Goal: Information Seeking & Learning: Learn about a topic

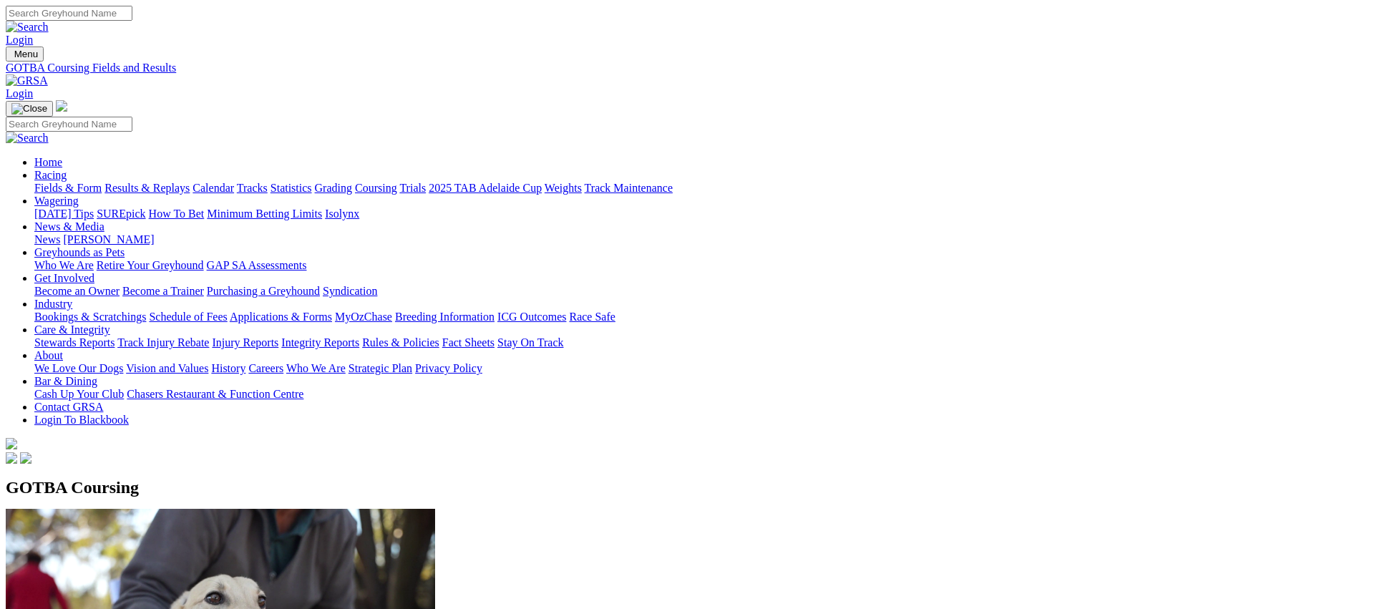
click at [397, 182] on link "Coursing" at bounding box center [376, 188] width 42 height 12
click at [102, 182] on link "Fields & Form" at bounding box center [67, 188] width 67 height 12
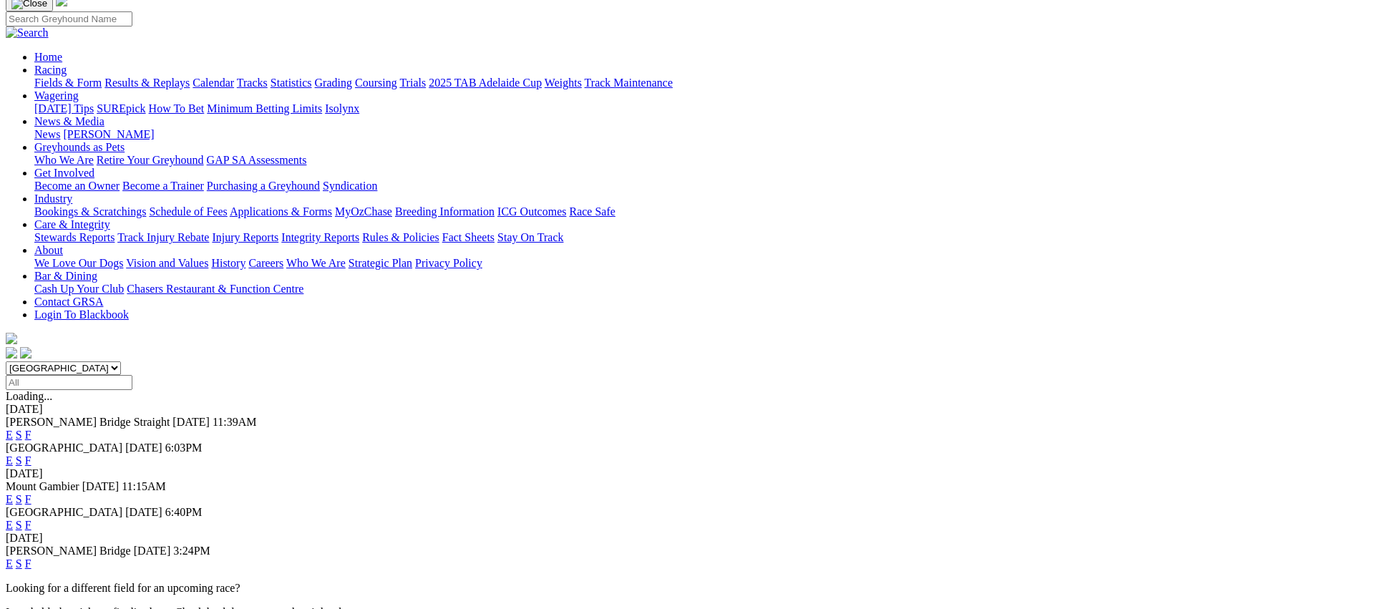
scroll to position [102, 0]
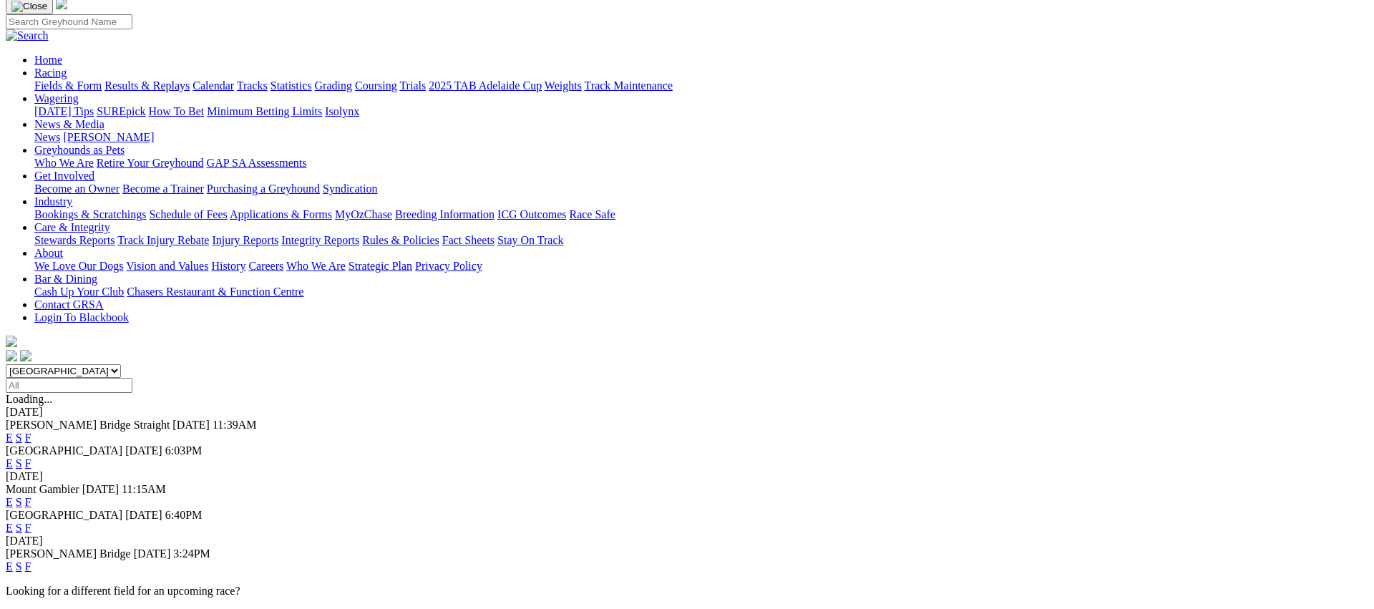
click at [31, 560] on link "F" at bounding box center [28, 566] width 6 height 12
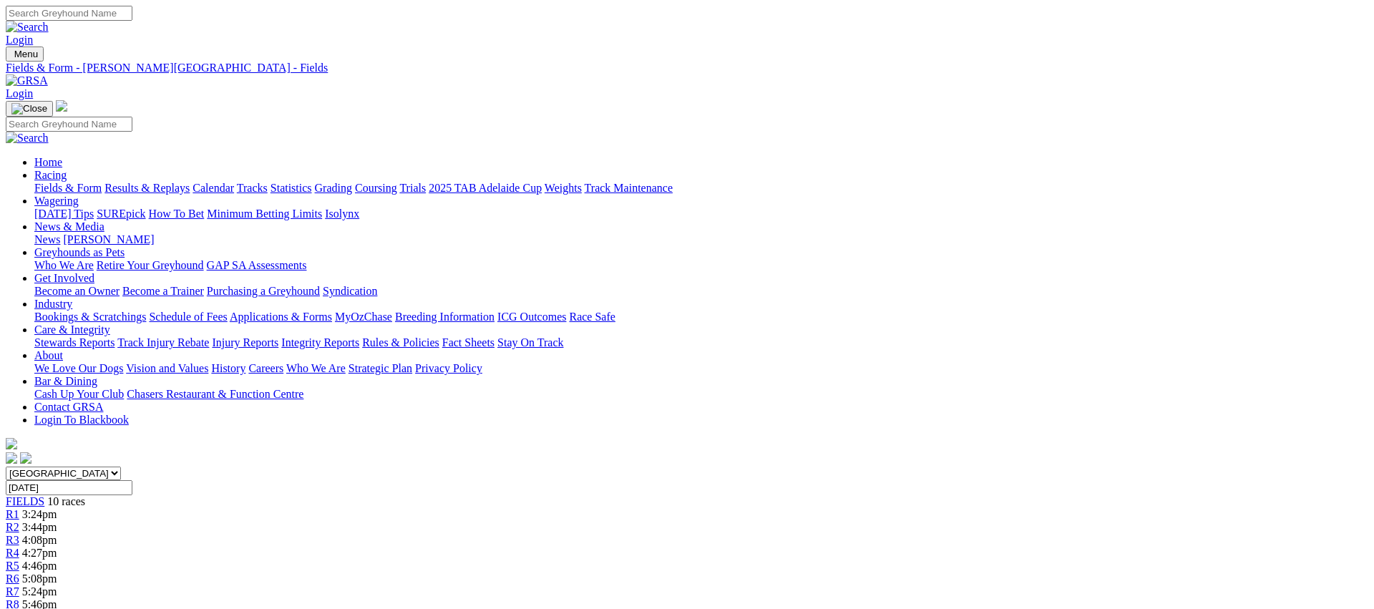
click at [102, 182] on link "Fields & Form" at bounding box center [67, 188] width 67 height 12
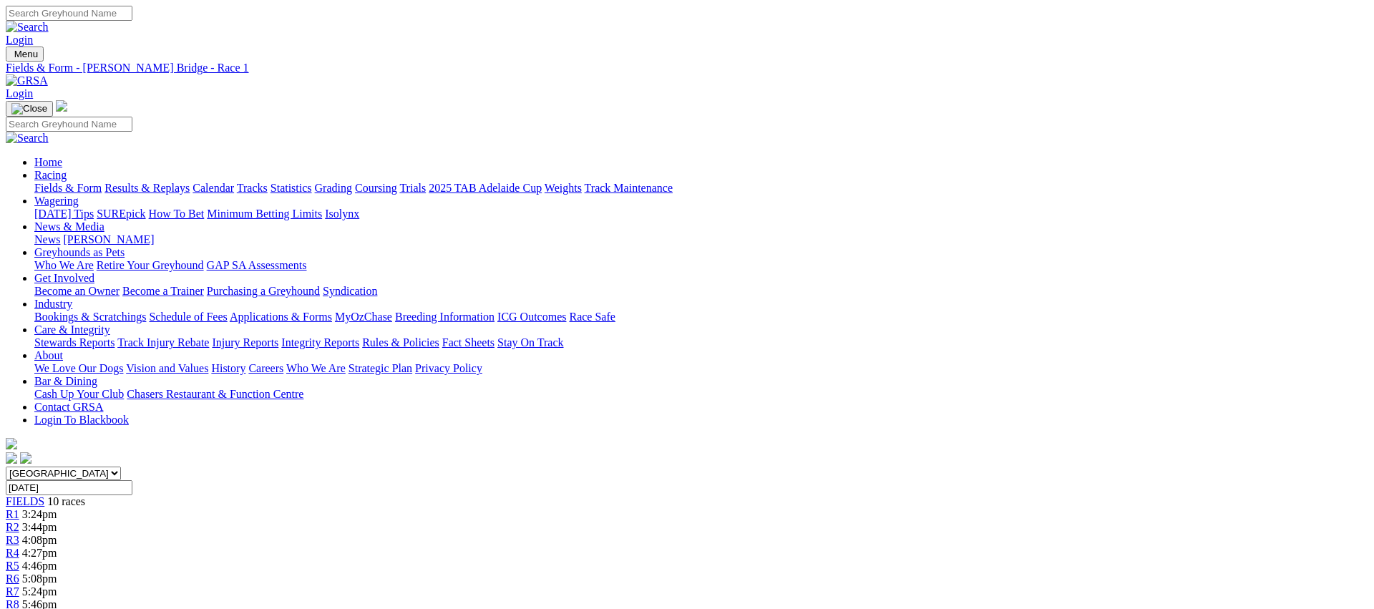
click at [102, 182] on link "Fields & Form" at bounding box center [67, 188] width 67 height 12
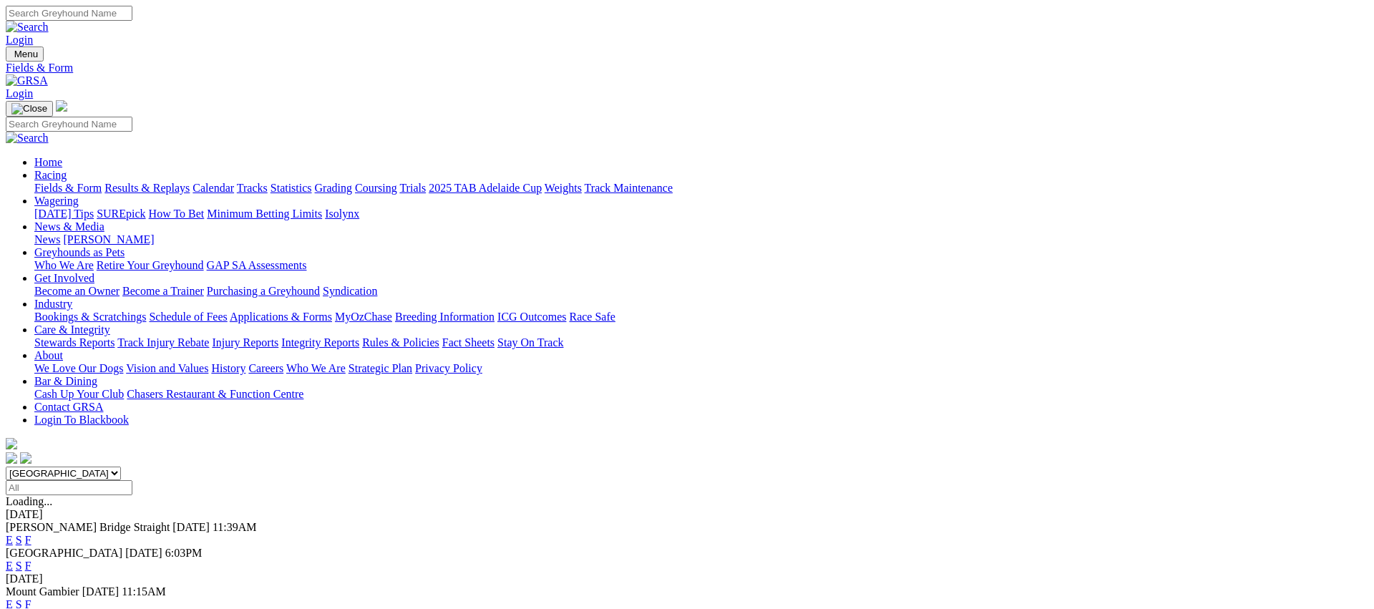
click at [397, 182] on link "Coursing" at bounding box center [376, 188] width 42 height 12
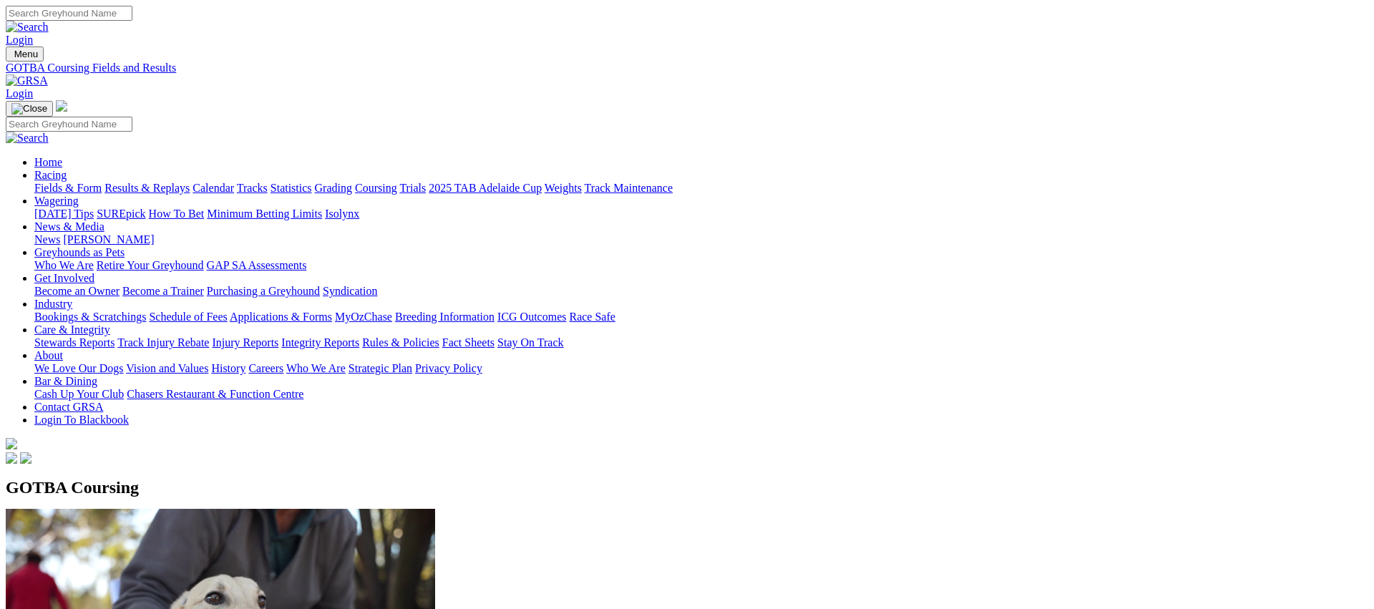
click at [102, 182] on link "Fields & Form" at bounding box center [67, 188] width 67 height 12
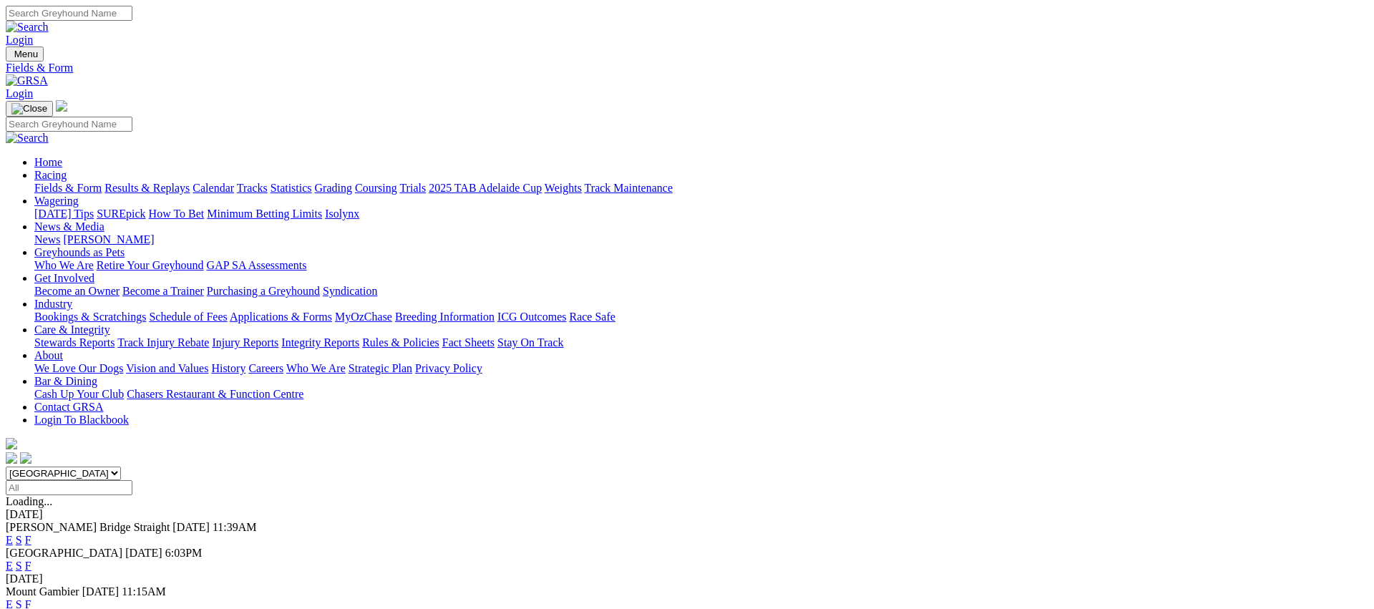
click at [121, 467] on select "[GEOGRAPHIC_DATA] [GEOGRAPHIC_DATA] [GEOGRAPHIC_DATA] [GEOGRAPHIC_DATA] [GEOGRA…" at bounding box center [63, 474] width 115 height 14
select select "[GEOGRAPHIC_DATA]"
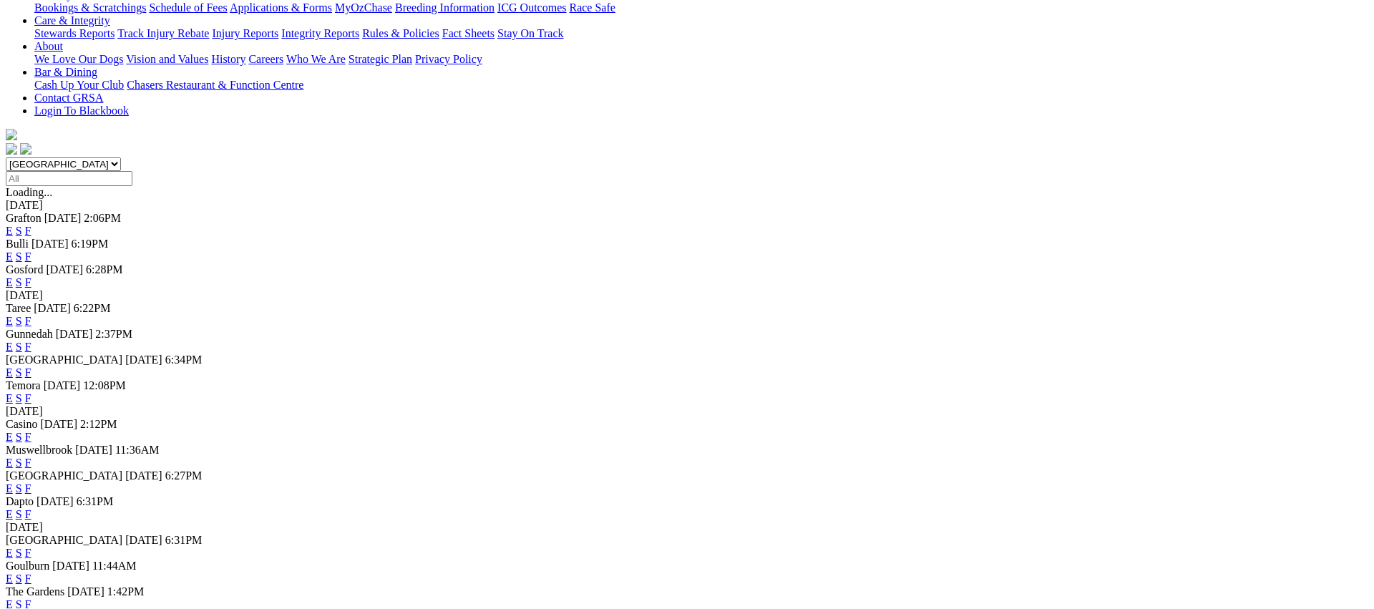
scroll to position [314, 0]
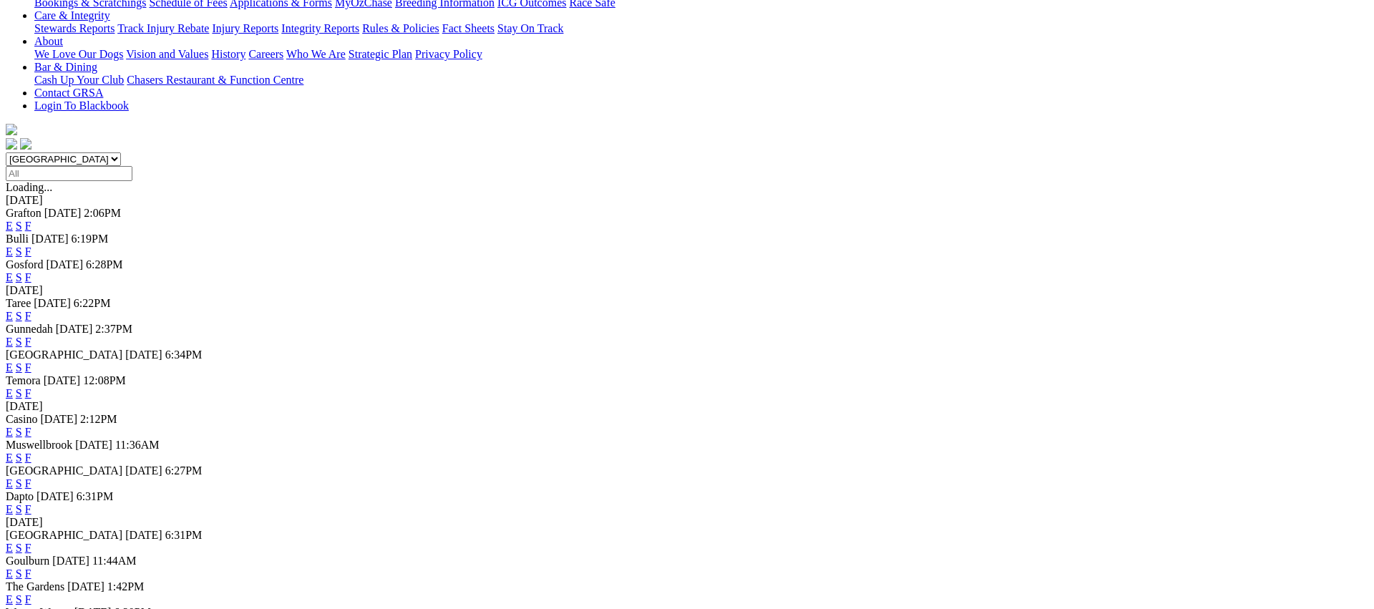
click at [31, 361] on link "F" at bounding box center [28, 367] width 6 height 12
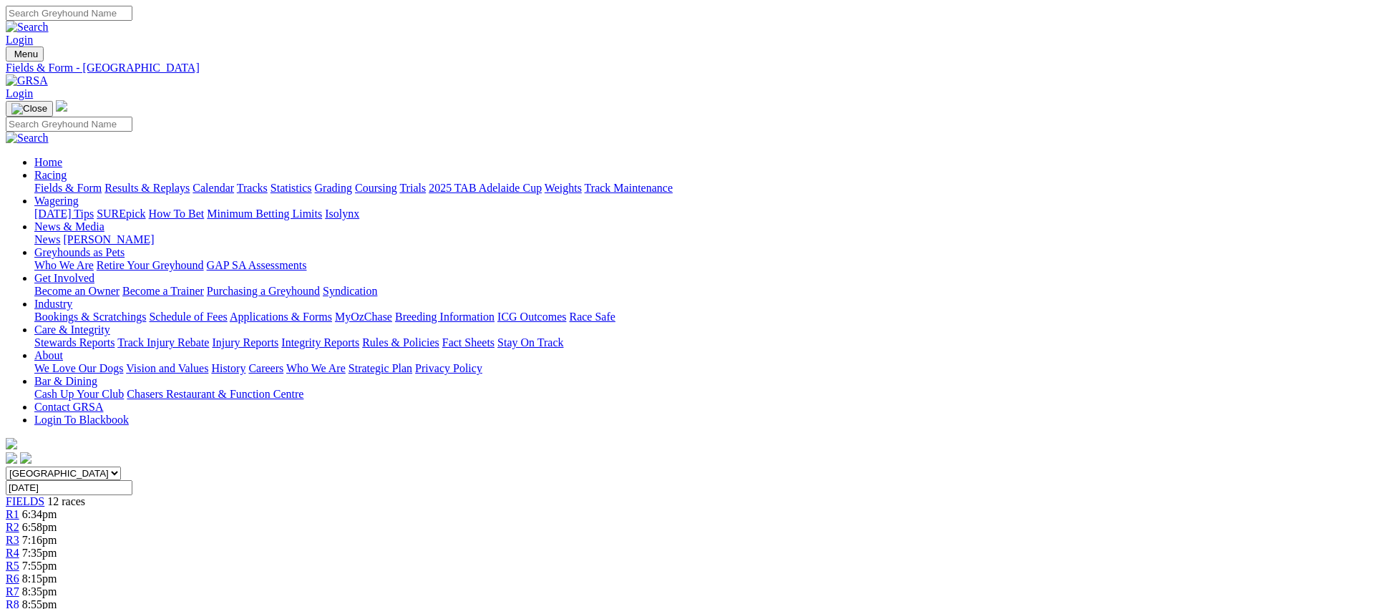
click at [102, 182] on link "Fields & Form" at bounding box center [67, 188] width 67 height 12
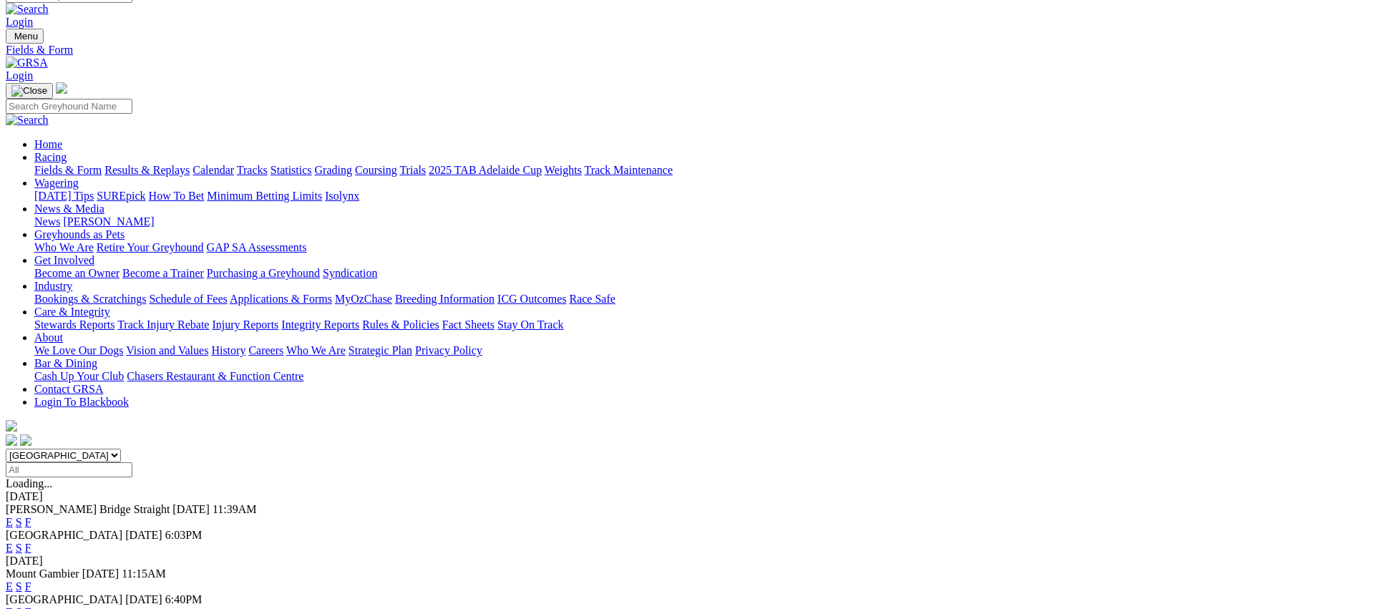
scroll to position [21, 0]
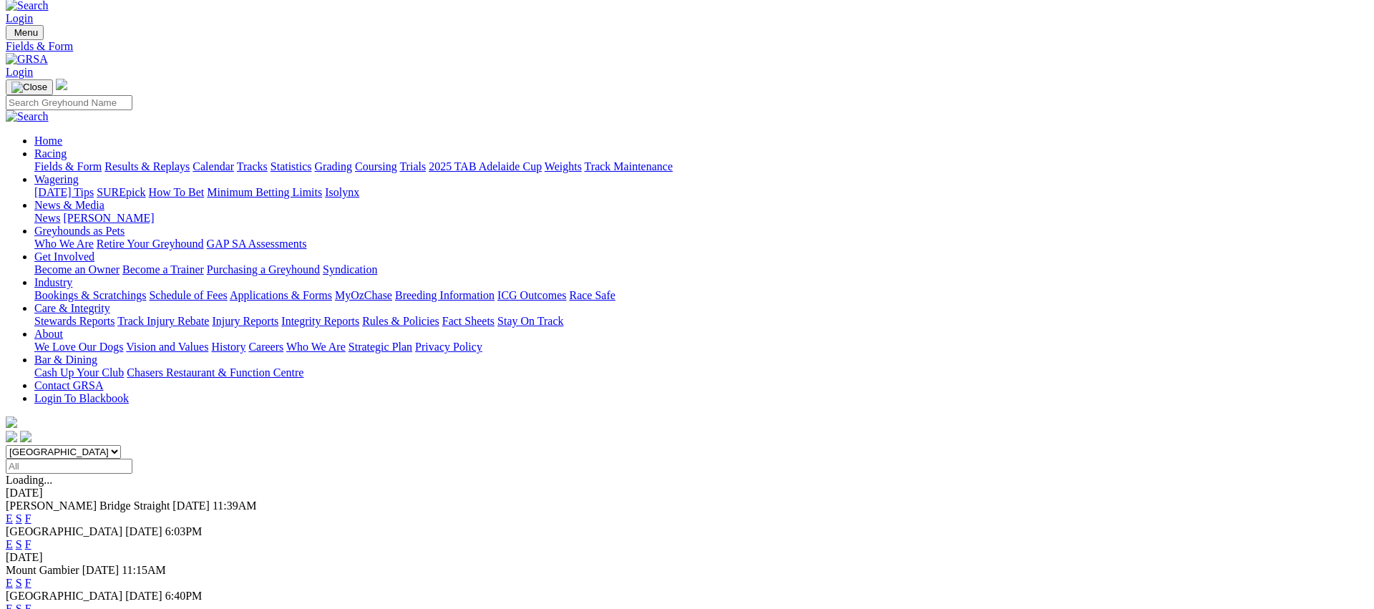
click at [121, 445] on select "[GEOGRAPHIC_DATA] [GEOGRAPHIC_DATA] [GEOGRAPHIC_DATA] [GEOGRAPHIC_DATA] [GEOGRA…" at bounding box center [63, 452] width 115 height 14
select select "[GEOGRAPHIC_DATA]"
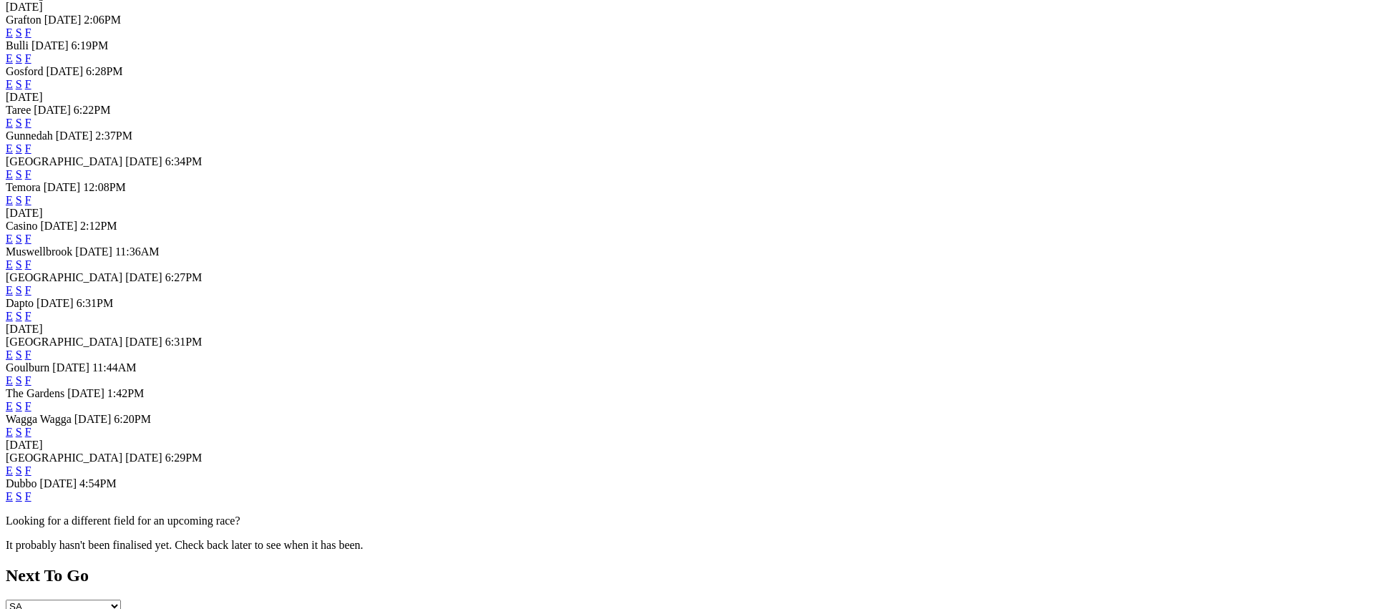
scroll to position [513, 0]
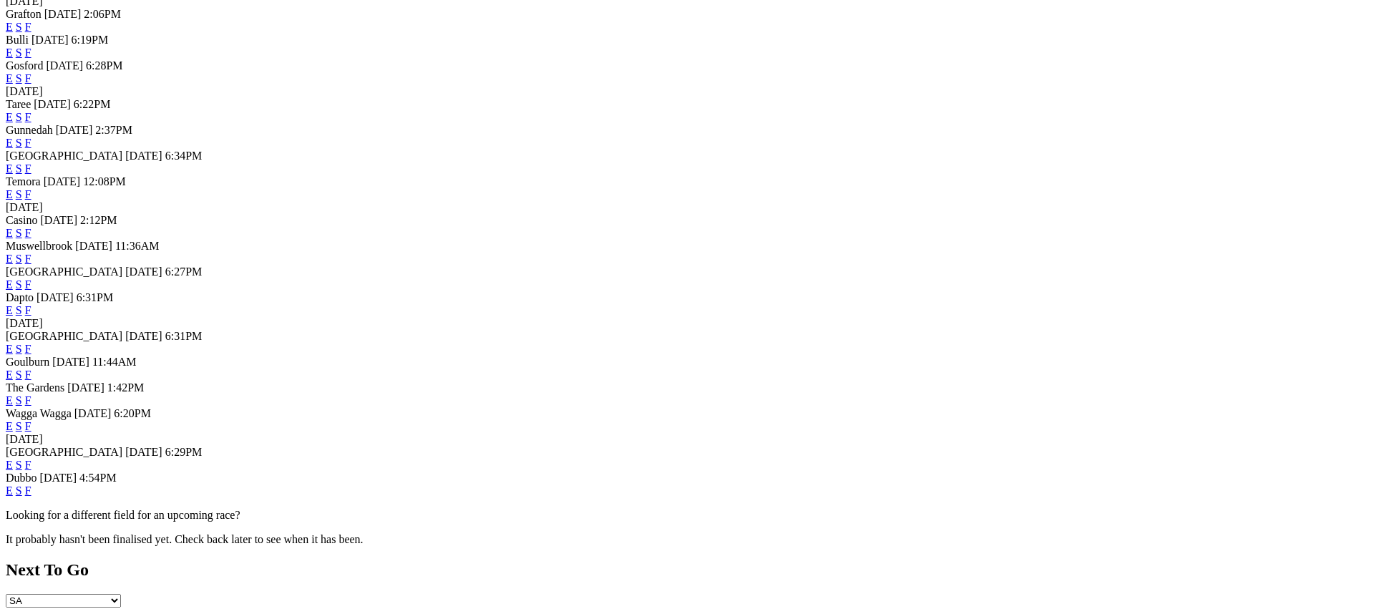
click at [31, 291] on link "F" at bounding box center [28, 284] width 6 height 12
